Goal: Communication & Community: Answer question/provide support

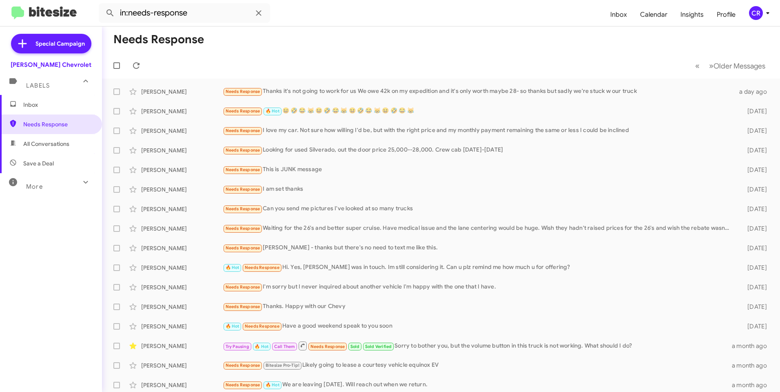
click at [52, 139] on span "All Conversations" at bounding box center [51, 144] width 102 height 20
type input "in:all-conversations"
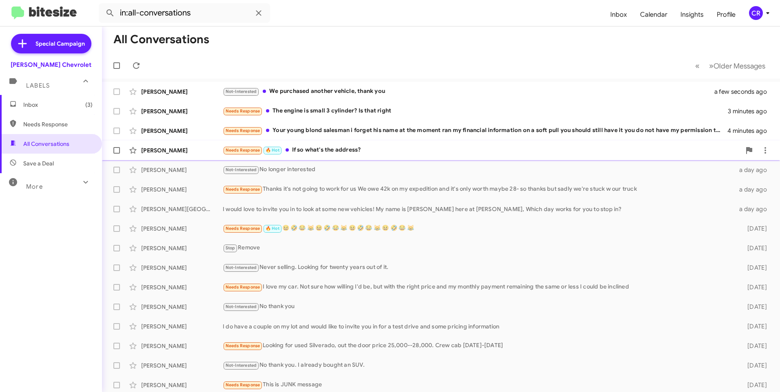
click at [369, 150] on div "Needs Response 🔥 Hot If so what's the address?" at bounding box center [482, 150] width 518 height 9
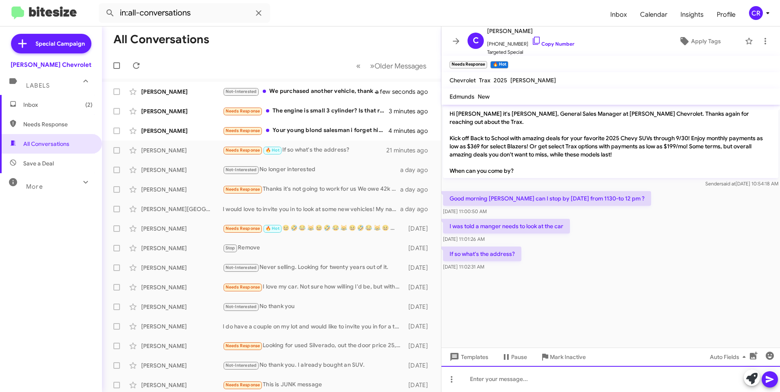
click at [502, 379] on div at bounding box center [610, 379] width 339 height 26
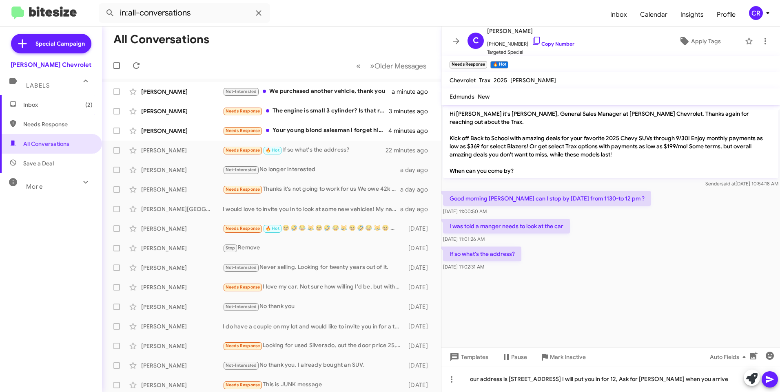
click at [769, 380] on icon at bounding box center [770, 380] width 10 height 10
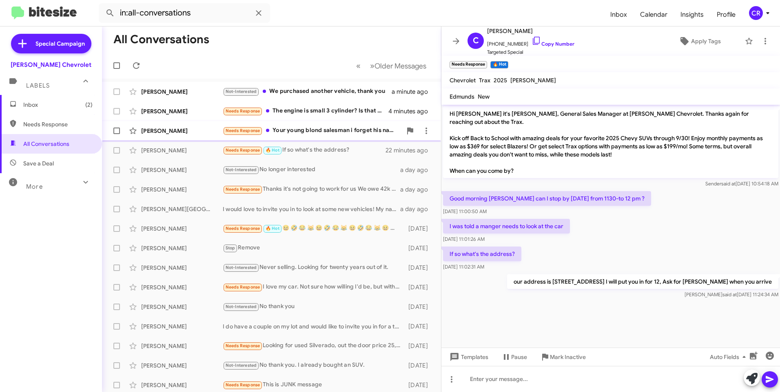
click at [306, 132] on div "Needs Response Your young blond salesman i forget his name at the moment ran my…" at bounding box center [312, 130] width 179 height 9
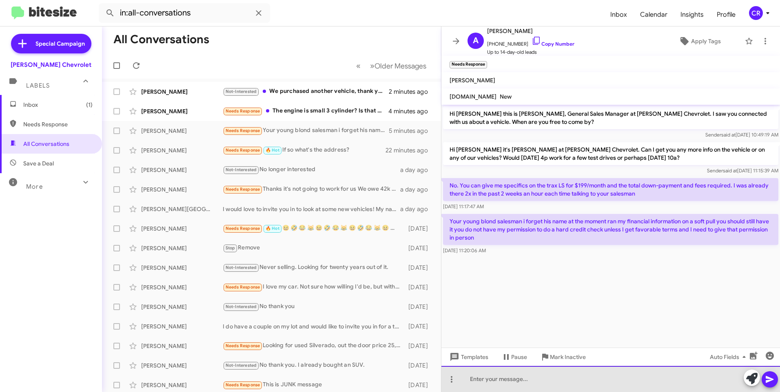
click at [521, 380] on div at bounding box center [610, 379] width 339 height 26
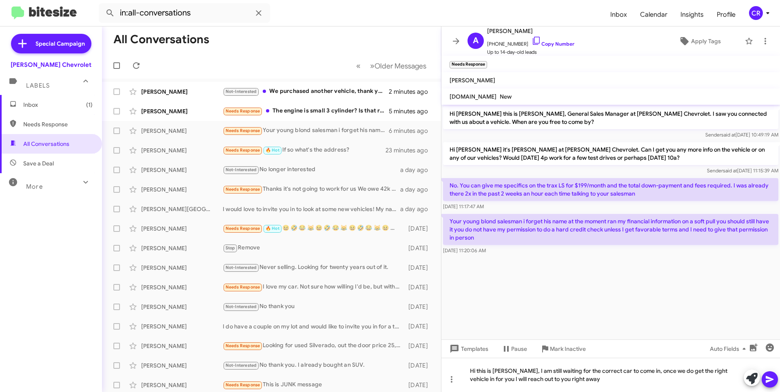
click at [771, 381] on icon at bounding box center [770, 380] width 8 height 7
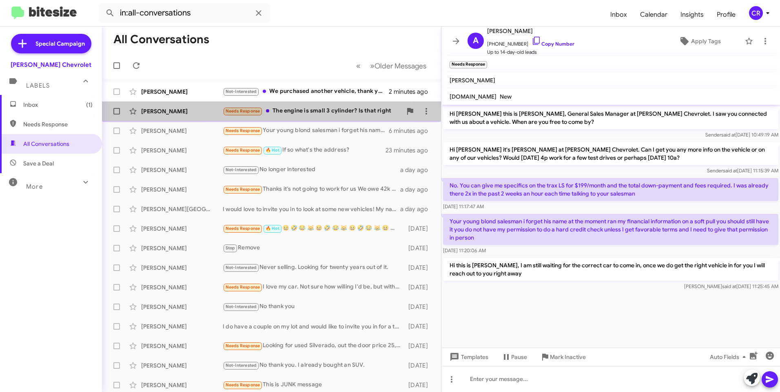
click at [308, 110] on div "Needs Response The engine is small 3 cylinder? Is that right" at bounding box center [312, 110] width 179 height 9
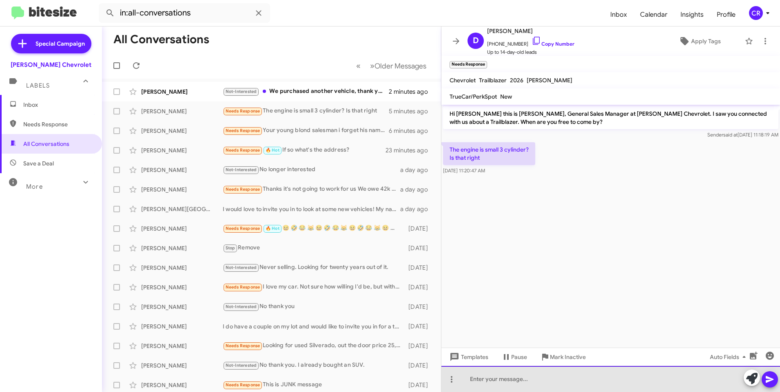
click at [509, 378] on div at bounding box center [610, 379] width 339 height 26
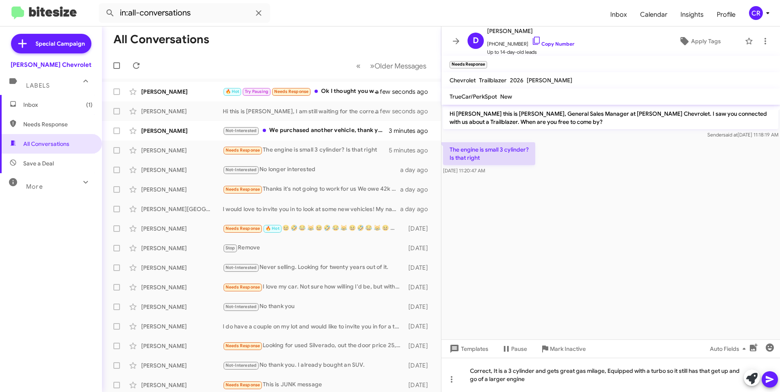
click at [767, 375] on icon at bounding box center [770, 380] width 10 height 10
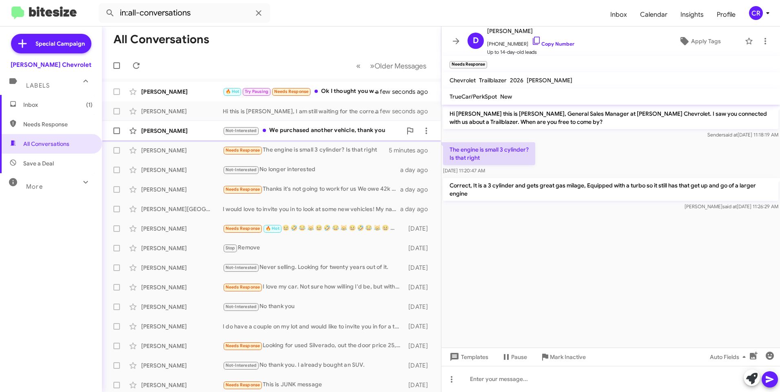
click at [310, 131] on div "Not-Interested We purchased another vehicle, thank you" at bounding box center [312, 130] width 179 height 9
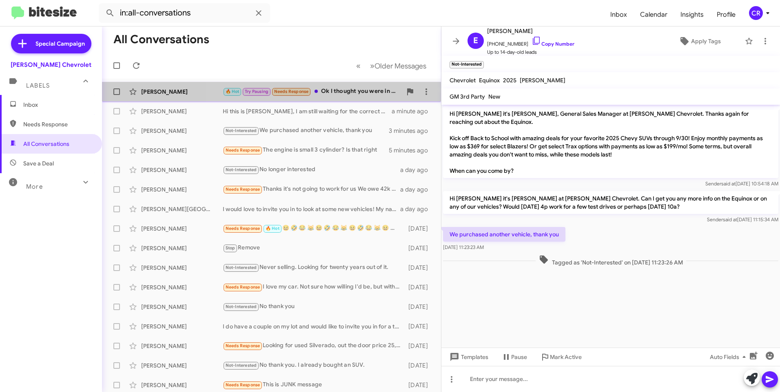
click at [343, 91] on div "🔥 Hot Try Pausing Needs Response Ok I thought you were in [GEOGRAPHIC_DATA] I'l…" at bounding box center [312, 91] width 179 height 9
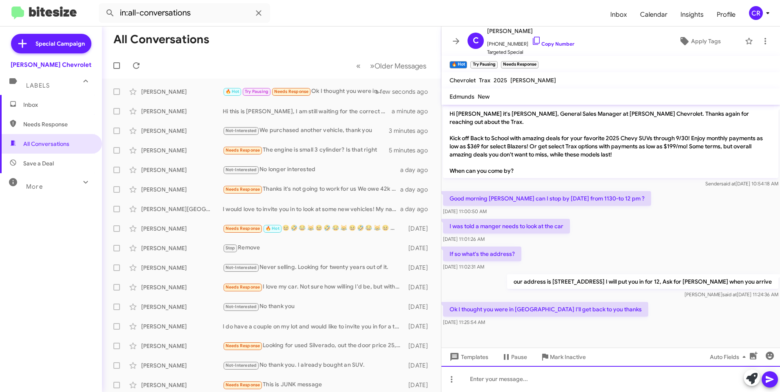
click at [503, 379] on div at bounding box center [610, 379] width 339 height 26
click at [770, 380] on icon at bounding box center [770, 380] width 10 height 10
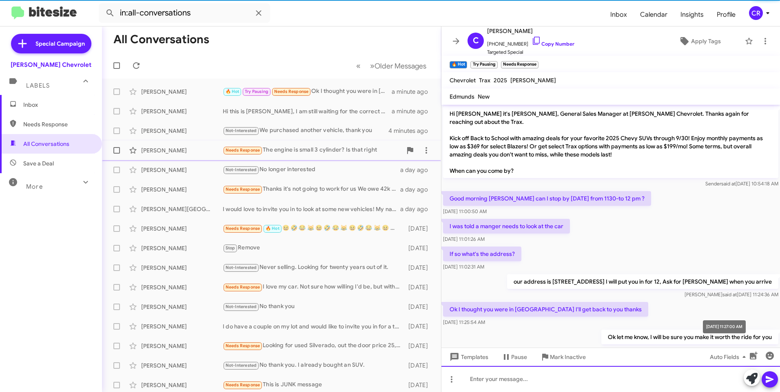
scroll to position [22, 0]
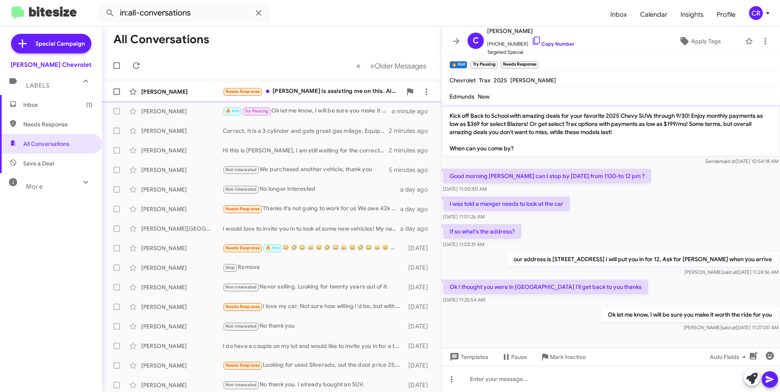
click at [297, 91] on div "Needs Response [PERSON_NAME] is assisting me on this. Already test drove the ve…" at bounding box center [312, 91] width 179 height 9
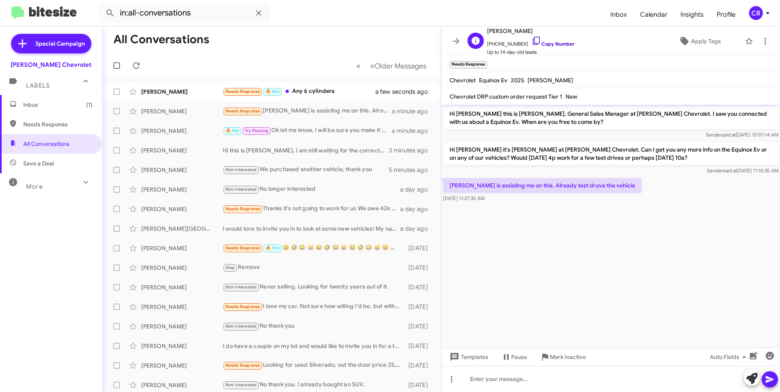
click at [548, 42] on link "Copy Number" at bounding box center [553, 44] width 43 height 6
click at [308, 91] on div "Needs Response 🔥 Hot Any 6 cylinders" at bounding box center [312, 91] width 179 height 9
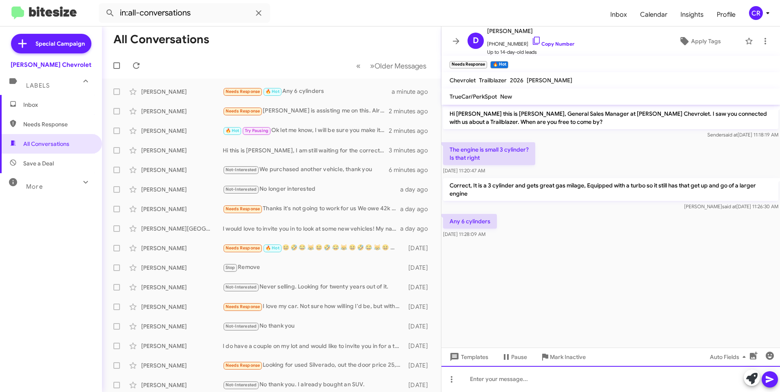
click at [523, 382] on div at bounding box center [610, 379] width 339 height 26
click at [773, 379] on icon at bounding box center [770, 380] width 10 height 10
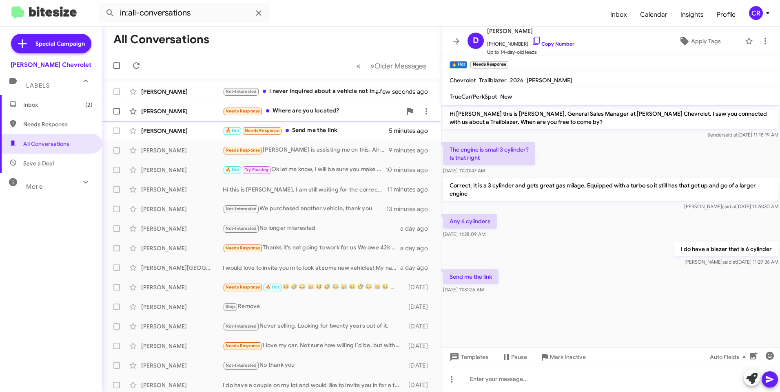
click at [312, 106] on div "Needs Response Where are you located?" at bounding box center [312, 110] width 179 height 9
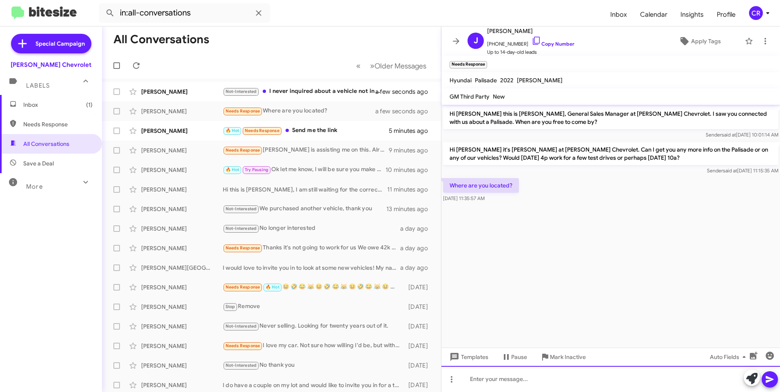
click at [548, 374] on div at bounding box center [610, 379] width 339 height 26
click at [769, 379] on icon at bounding box center [770, 380] width 8 height 7
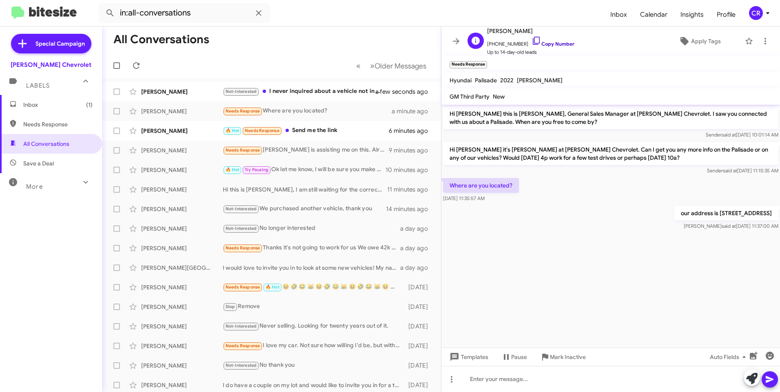
click at [554, 43] on link "Copy Number" at bounding box center [553, 44] width 43 height 6
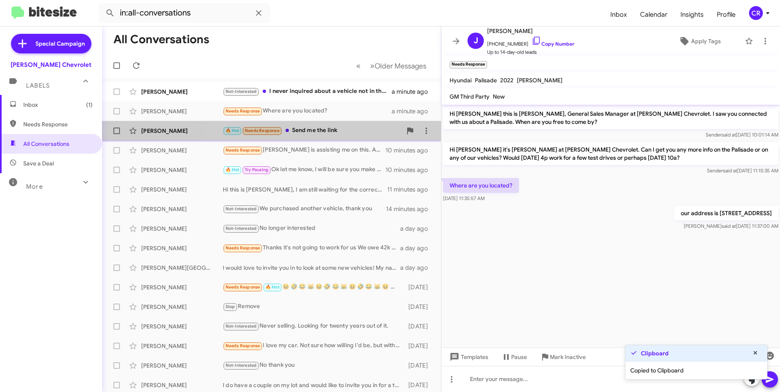
click at [320, 133] on div "🔥 Hot Needs Response Send me the link" at bounding box center [312, 130] width 179 height 9
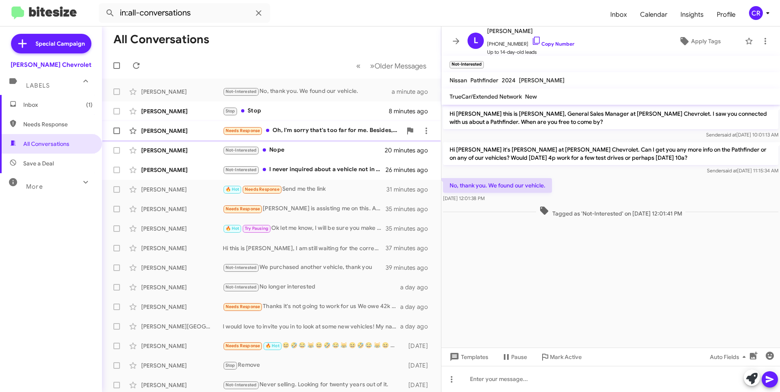
click at [301, 128] on div "Needs Response Oh, I'm sorry that's too far for me. Besides, I don't even know …" at bounding box center [312, 130] width 179 height 9
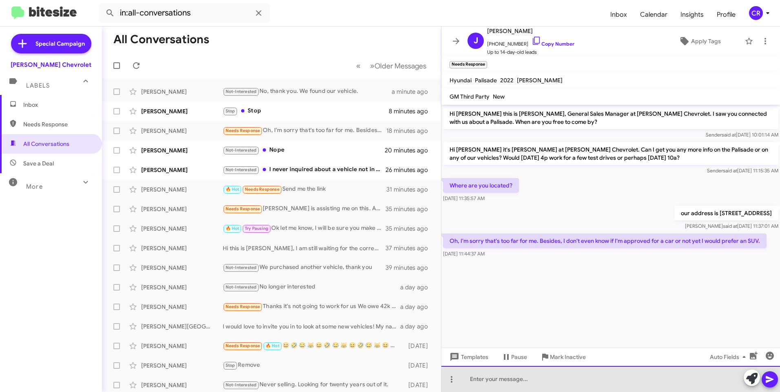
click at [507, 379] on div at bounding box center [610, 379] width 339 height 26
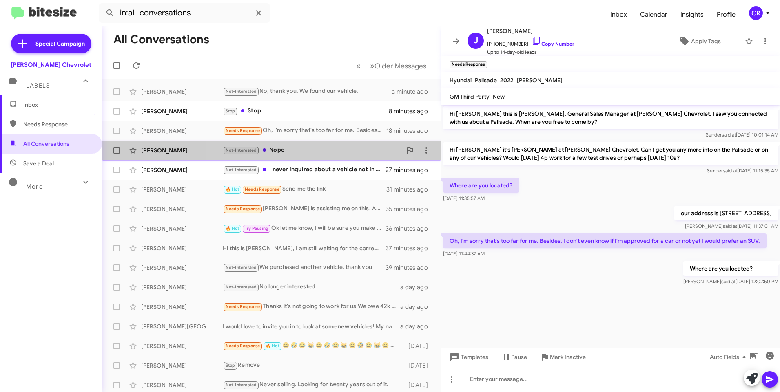
click at [292, 150] on div "Not-Interested Nope" at bounding box center [312, 150] width 179 height 9
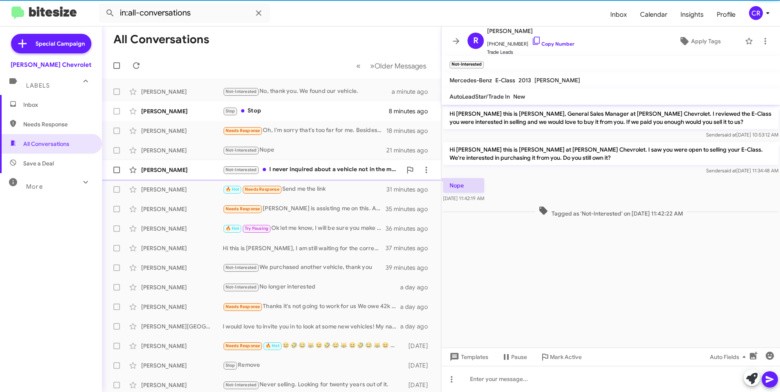
click at [308, 172] on div "Not-Interested I never inquired about a vehicle not in the market" at bounding box center [312, 169] width 179 height 9
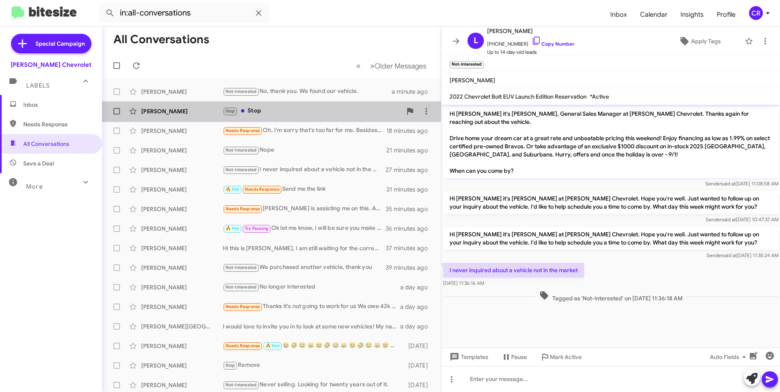
click at [286, 117] on div "[PERSON_NAME] Stop Stop 8 minutes ago" at bounding box center [272, 111] width 326 height 16
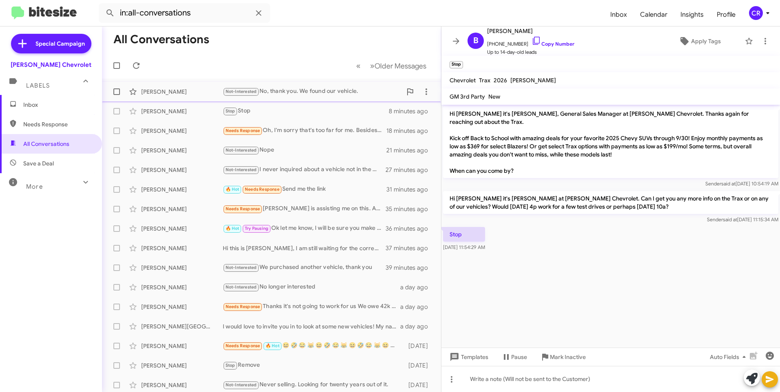
click at [296, 93] on div "Not-Interested No, thank you. We found our vehicle." at bounding box center [312, 91] width 179 height 9
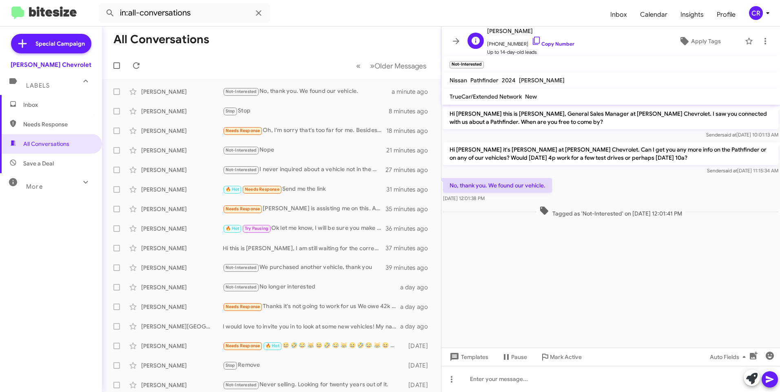
click at [541, 40] on span "[PHONE_NUMBER] Copy Number" at bounding box center [530, 42] width 87 height 12
click at [291, 227] on div "🔥 Hot Try Pausing Ok let me know, I will be sure you make it worth the ride for…" at bounding box center [312, 228] width 179 height 9
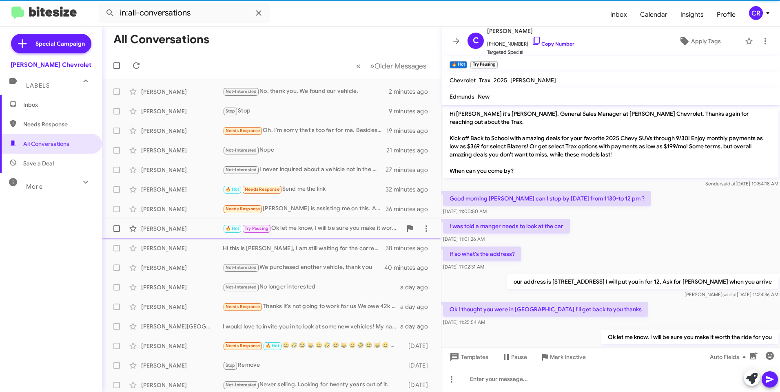
scroll to position [22, 0]
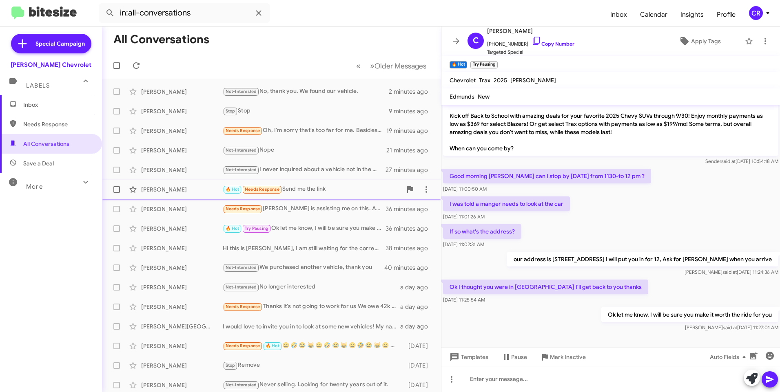
click at [306, 191] on div "🔥 Hot Needs Response Send me the link" at bounding box center [312, 189] width 179 height 9
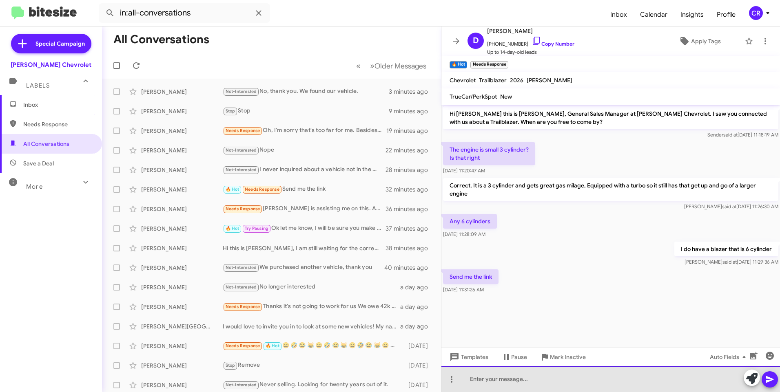
click at [515, 379] on div at bounding box center [610, 379] width 339 height 26
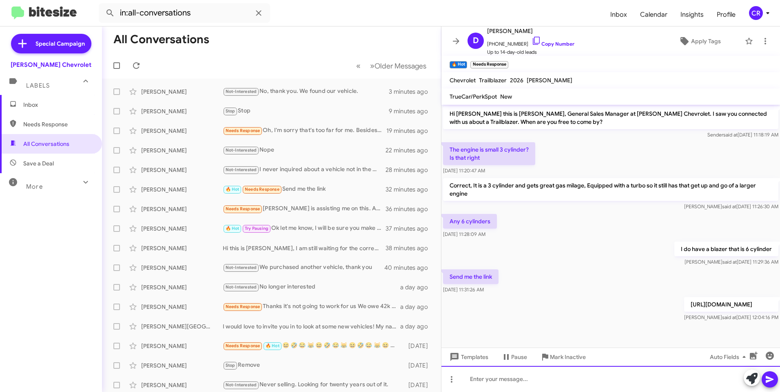
click at [521, 379] on div at bounding box center [610, 379] width 339 height 26
click at [768, 379] on icon at bounding box center [770, 380] width 8 height 7
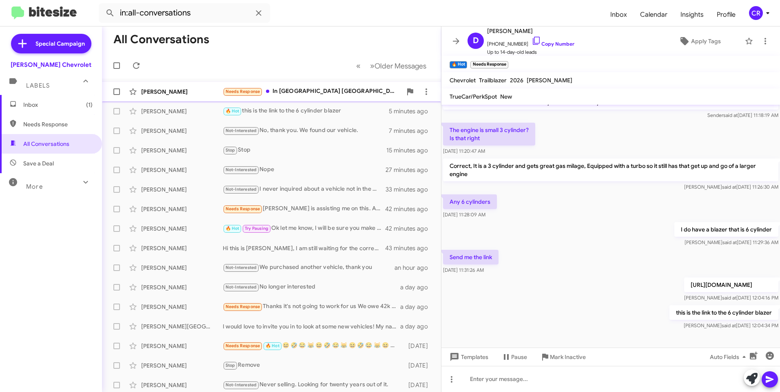
click at [300, 94] on div "Needs Response In Beacon [GEOGRAPHIC_DATA]" at bounding box center [312, 91] width 179 height 9
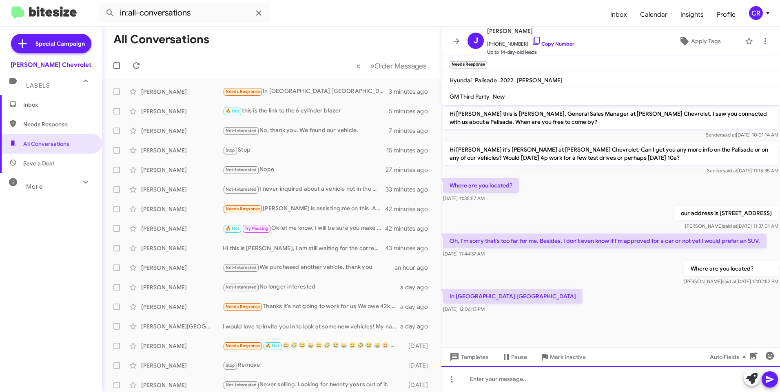
click at [502, 377] on div at bounding box center [610, 379] width 339 height 26
click at [771, 377] on icon at bounding box center [770, 380] width 10 height 10
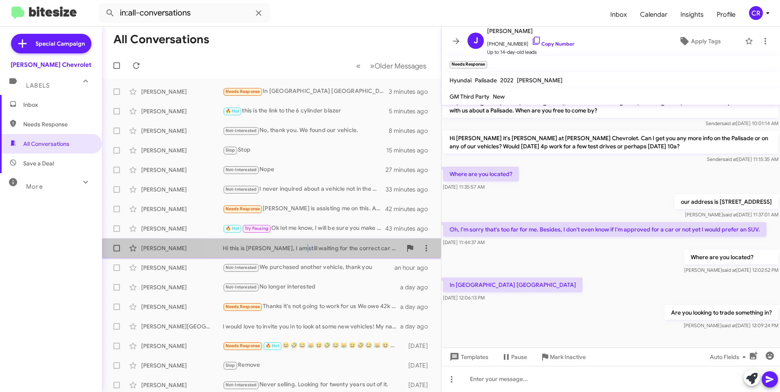
click at [290, 248] on div "Hi this is [PERSON_NAME], I am still waiting for the correct car to come in, on…" at bounding box center [312, 248] width 179 height 8
